Goal: Task Accomplishment & Management: Complete application form

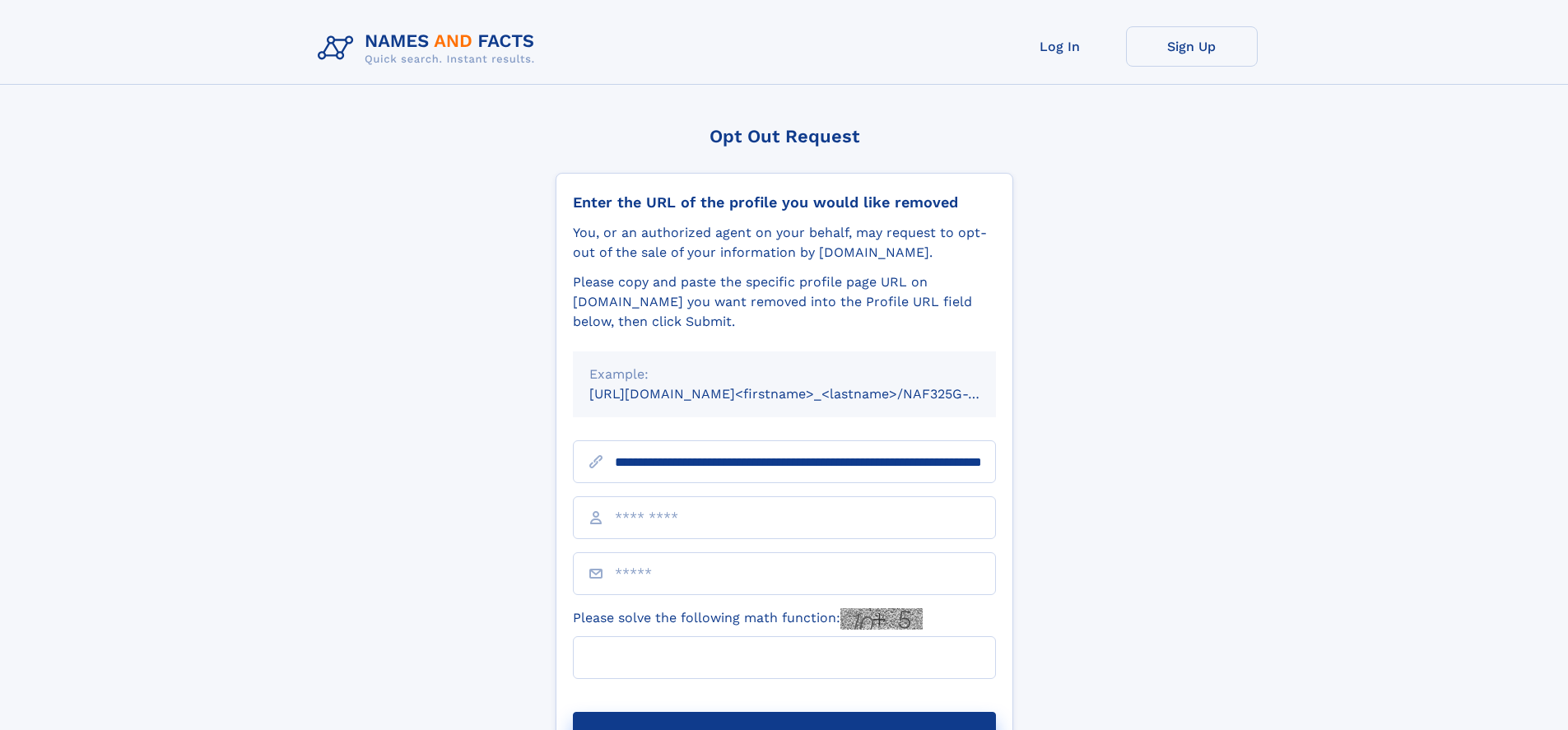
scroll to position [0, 182]
type input "**********"
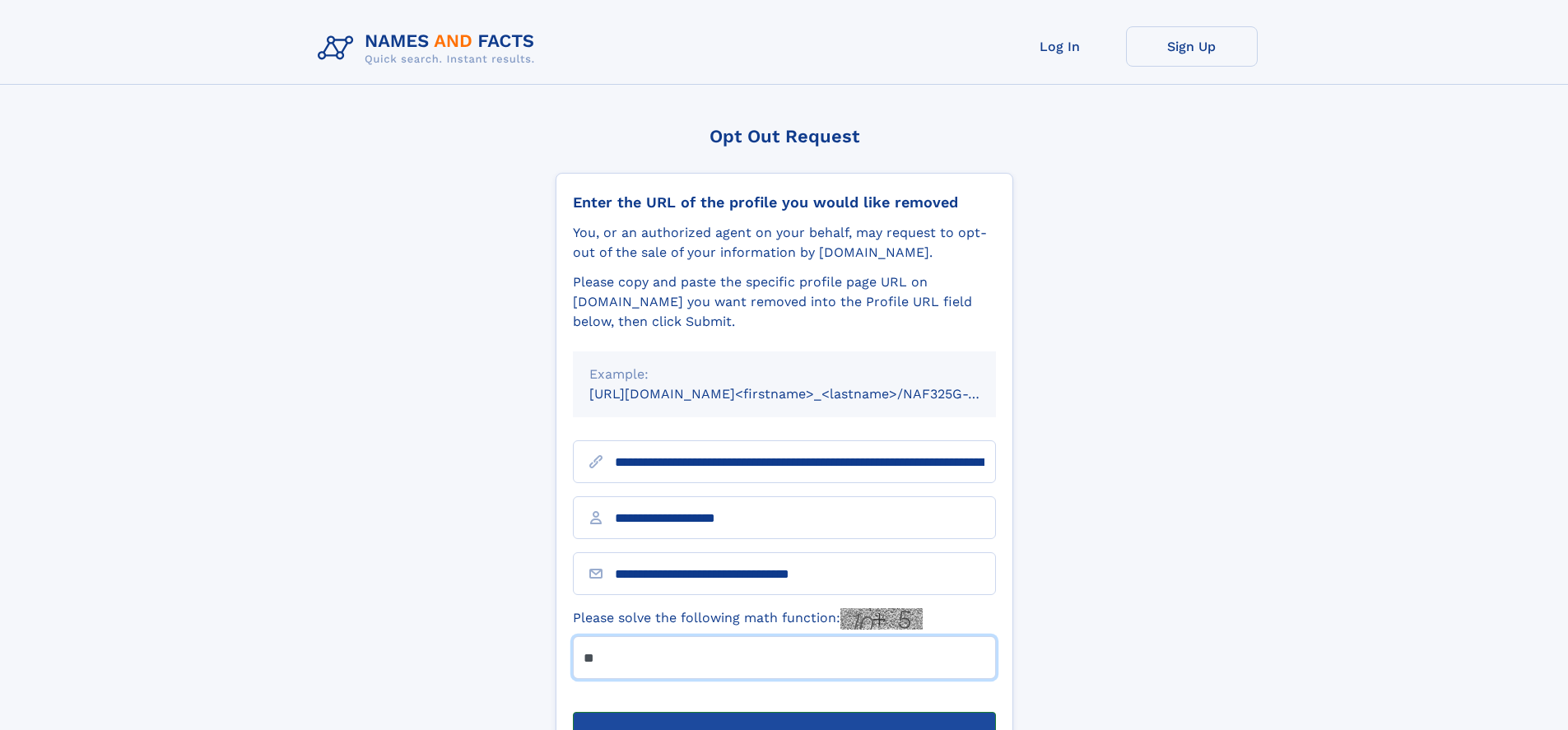
type input "**"
click at [784, 712] on button "Submit Opt Out Request" at bounding box center [784, 739] width 423 height 53
